Goal: Task Accomplishment & Management: Complete application form

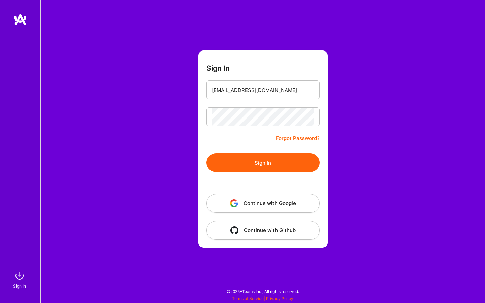
click at [239, 160] on button "Sign In" at bounding box center [262, 162] width 113 height 19
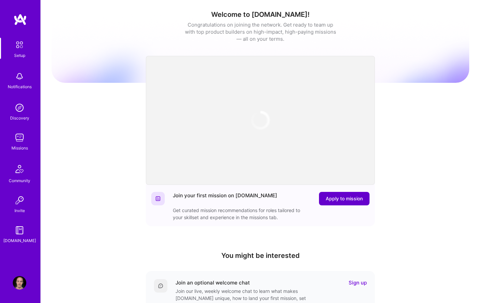
click at [339, 198] on span "Apply to mission" at bounding box center [343, 198] width 37 height 7
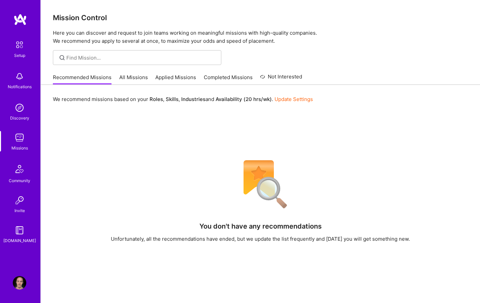
click at [375, 106] on div "We recommend missions based on your Roles , Skills , Industries and Availabilit…" at bounding box center [260, 245] width 439 height 321
click at [165, 75] on link "Applied Missions" at bounding box center [175, 79] width 41 height 11
